Goal: Task Accomplishment & Management: Use online tool/utility

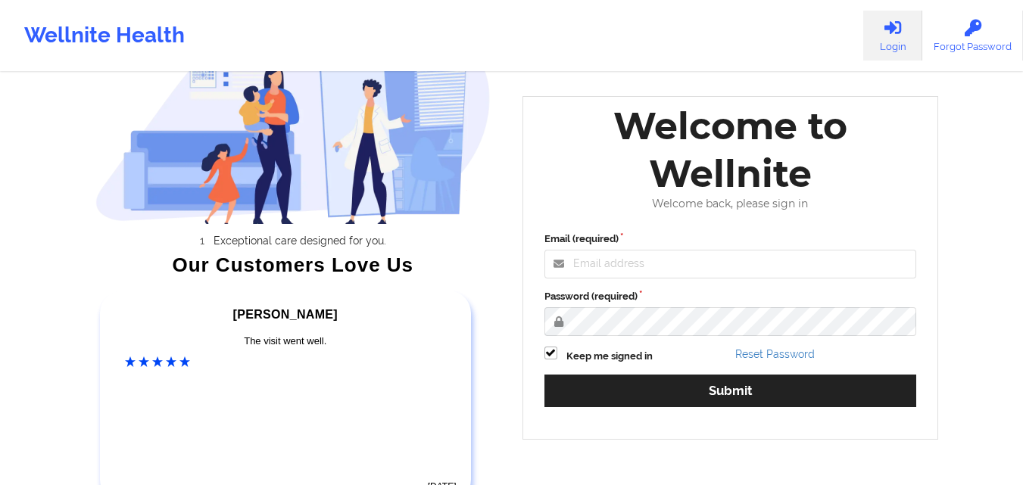
scroll to position [87, 0]
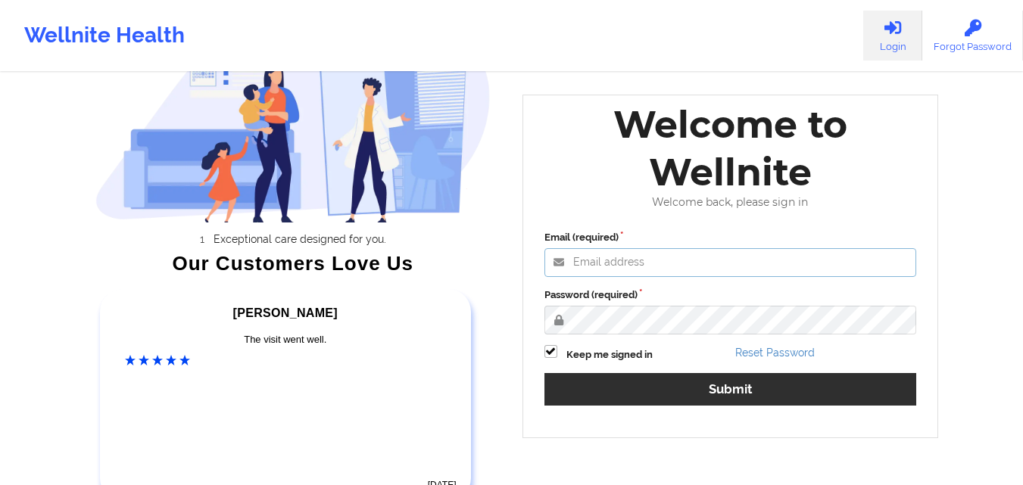
type input "[PERSON_NAME][EMAIL_ADDRESS][PERSON_NAME][DOMAIN_NAME]"
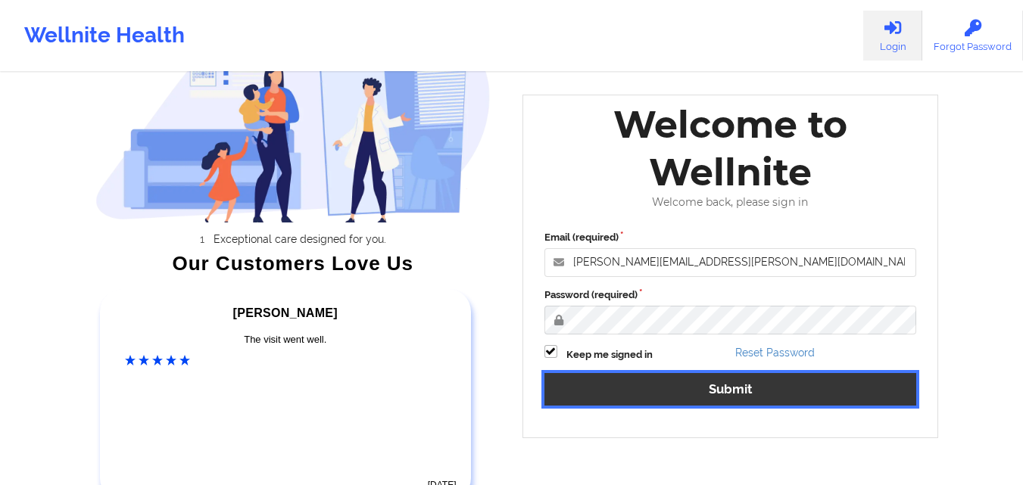
click at [703, 389] on button "Submit" at bounding box center [730, 389] width 373 height 33
